Goal: Find specific page/section: Find specific page/section

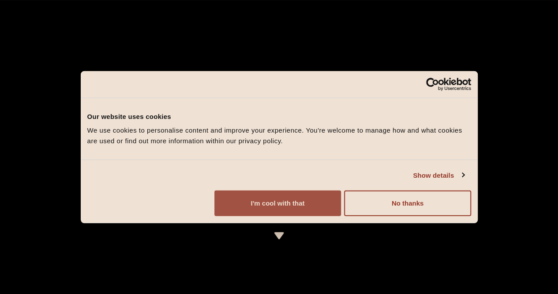
click at [341, 216] on button "I'm cool with that" at bounding box center [278, 203] width 127 height 26
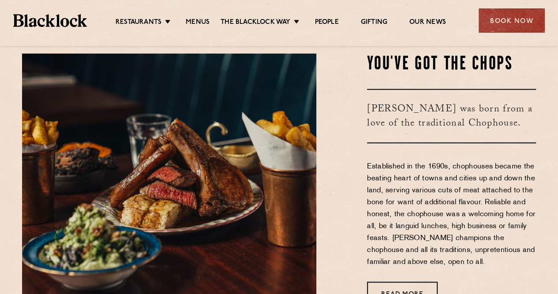
scroll to position [292, 0]
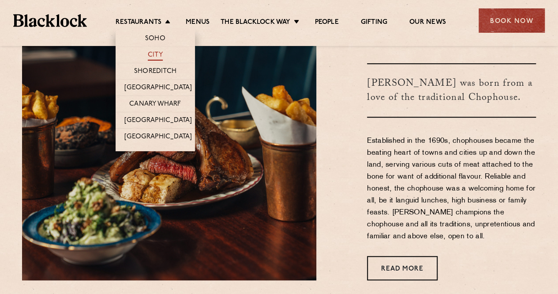
click at [159, 53] on link "City" at bounding box center [155, 56] width 15 height 10
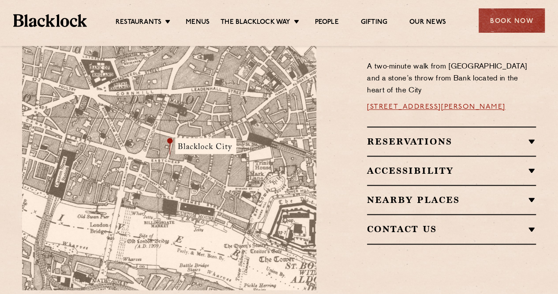
scroll to position [554, 0]
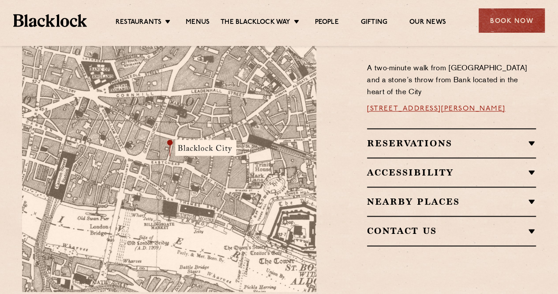
click at [189, 16] on ul "Restaurants Soho City Shoreditch Covent Garden Canary Wharf Manchester Birmingh…" at bounding box center [281, 21] width 388 height 14
click at [189, 17] on ul "Restaurants Soho City Shoreditch Covent Garden Canary Wharf Manchester Birmingh…" at bounding box center [281, 21] width 388 height 14
click at [193, 23] on link "Menus" at bounding box center [198, 23] width 24 height 10
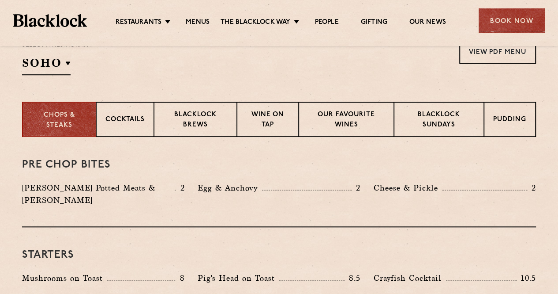
scroll to position [307, 0]
click at [455, 107] on div "Blacklock Sundays" at bounding box center [439, 119] width 90 height 35
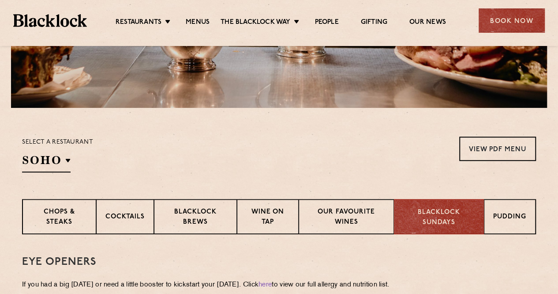
scroll to position [178, 0]
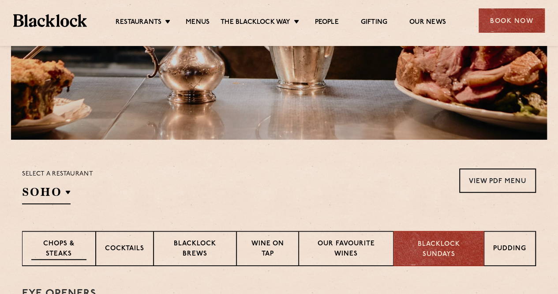
click at [73, 239] on p "Chops & Steaks" at bounding box center [58, 249] width 55 height 21
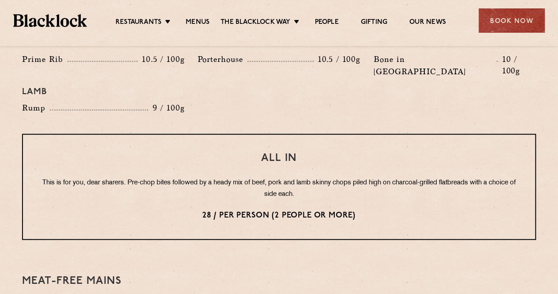
scroll to position [1050, 0]
